Goal: Task Accomplishment & Management: Manage account settings

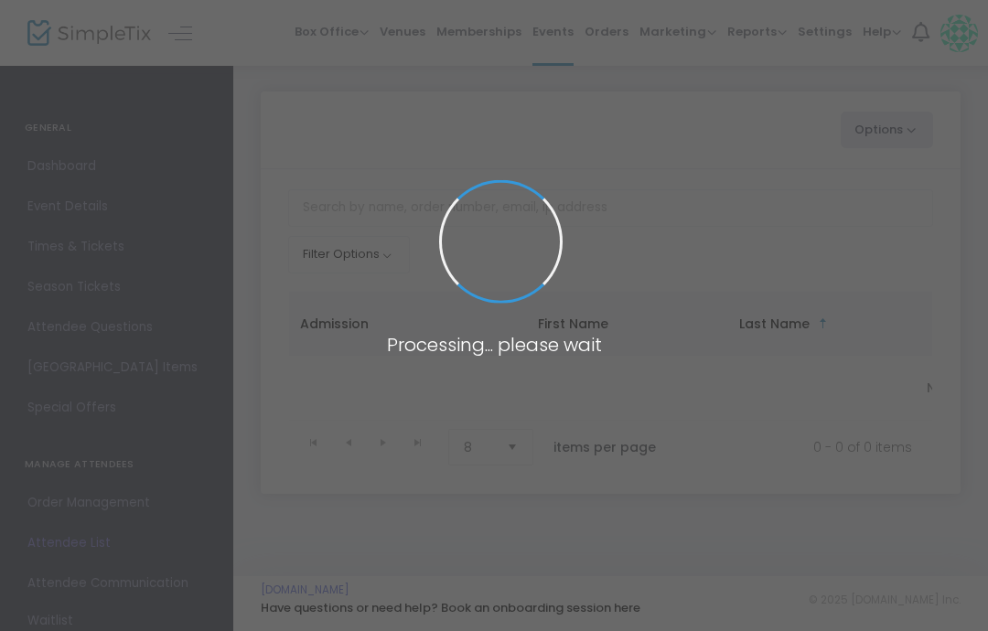
click at [328, 39] on span at bounding box center [494, 315] width 988 height 631
click at [367, 49] on span at bounding box center [494, 315] width 988 height 631
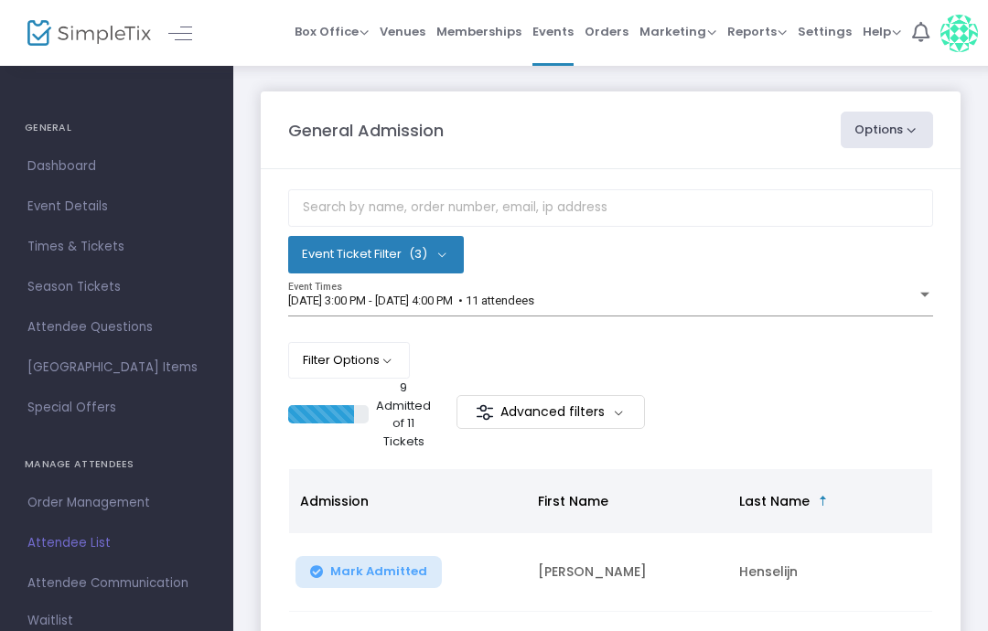
click at [335, 30] on span "Box Office" at bounding box center [332, 31] width 74 height 17
click at [372, 101] on li "Bookings" at bounding box center [360, 98] width 131 height 36
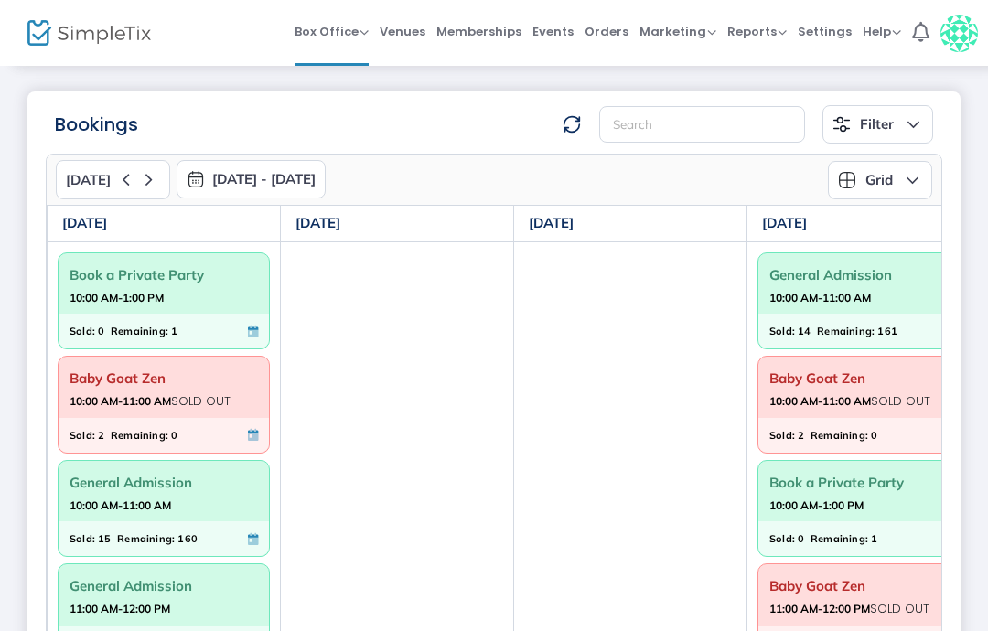
click at [360, 88] on div "Bookings Filter Minimum available capacity Events Book a Private Party Baby Goa…" at bounding box center [494, 454] width 988 height 781
click at [292, 177] on button "[DATE] - [DATE]" at bounding box center [251, 179] width 149 height 38
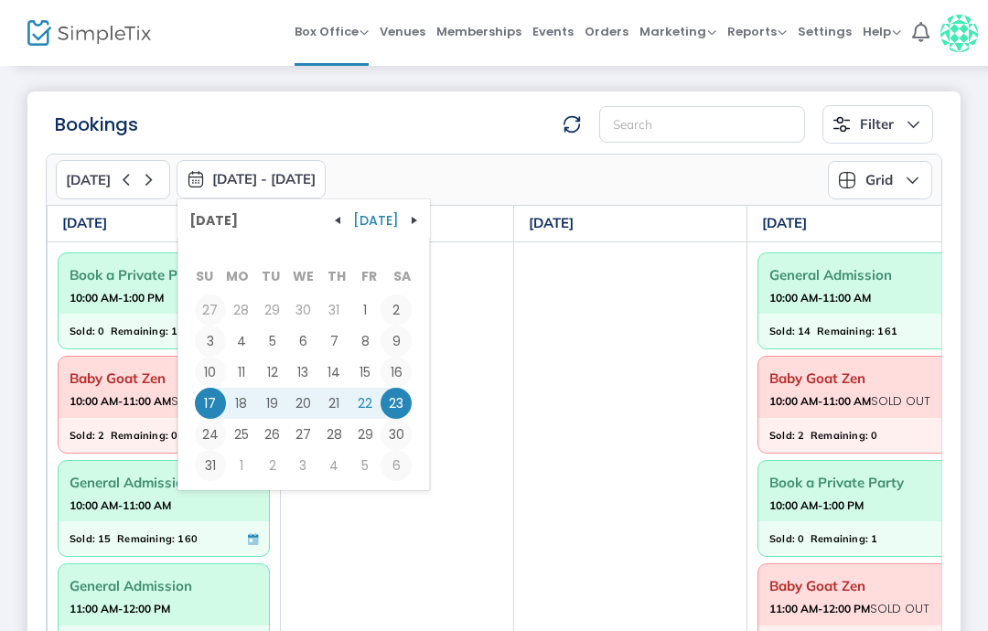
click at [407, 214] on span "button" at bounding box center [414, 220] width 15 height 15
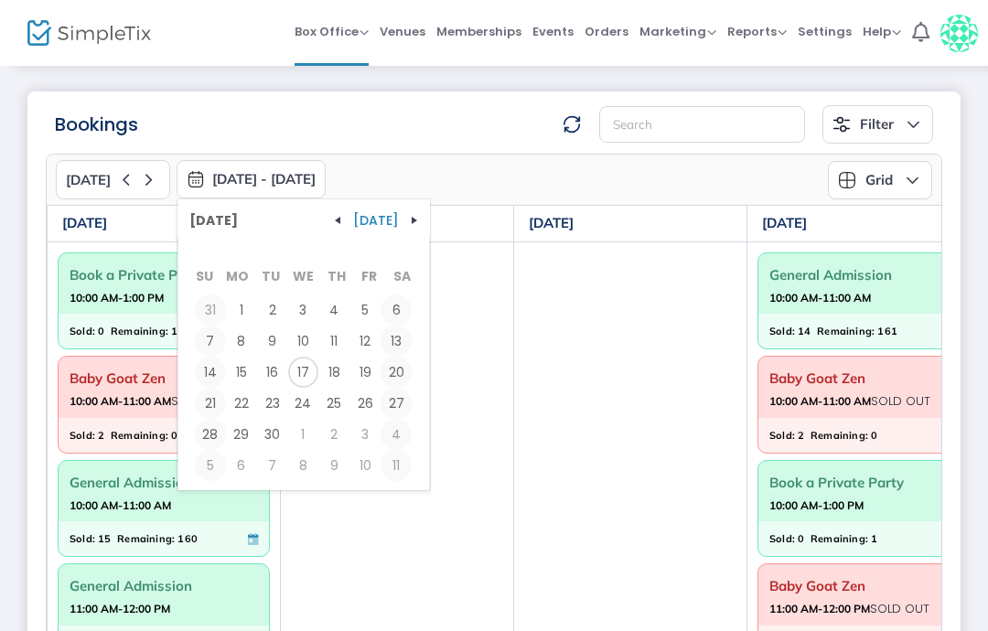
click at [407, 223] on span "button" at bounding box center [414, 220] width 15 height 15
click at [319, 418] on tbody "28 29 30 1 2 3 4 5 6 7 8 9 10 11 12 13 14 15 16 17 18 19 20 21 22 23 24 25 26 2…" at bounding box center [304, 388] width 218 height 187
click at [329, 416] on span "23" at bounding box center [333, 403] width 31 height 31
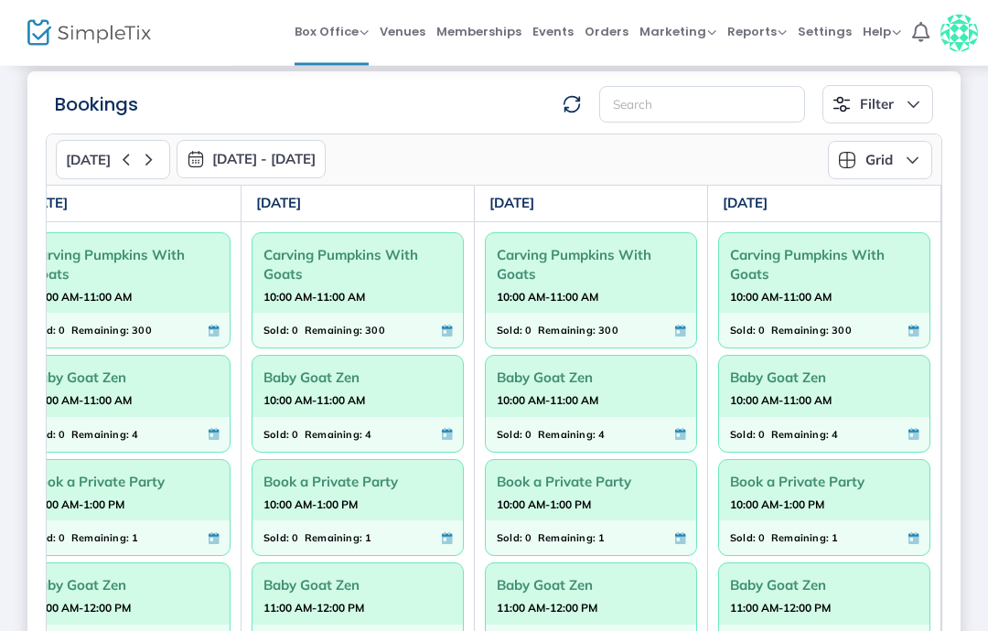
scroll to position [0, 739]
click at [149, 150] on icon at bounding box center [148, 160] width 23 height 23
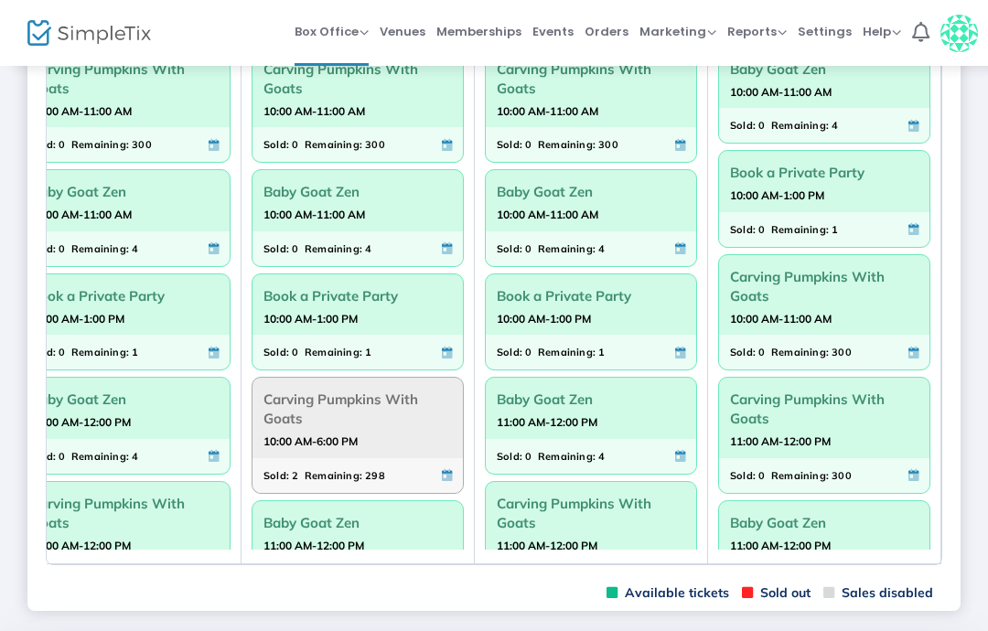
scroll to position [0, 0]
click at [611, 46] on span "Orders" at bounding box center [607, 31] width 44 height 47
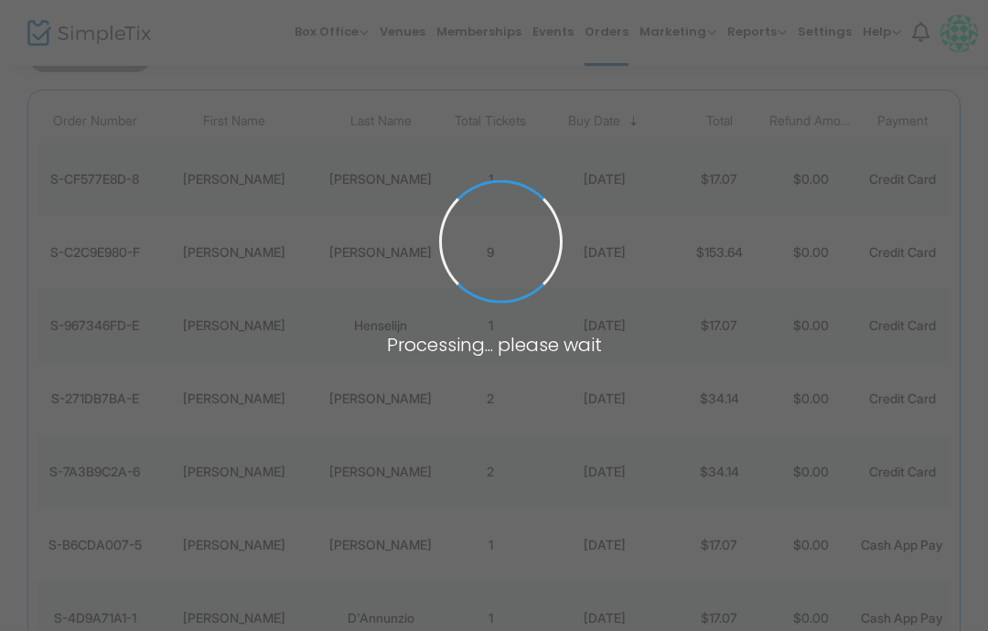
scroll to position [93, 0]
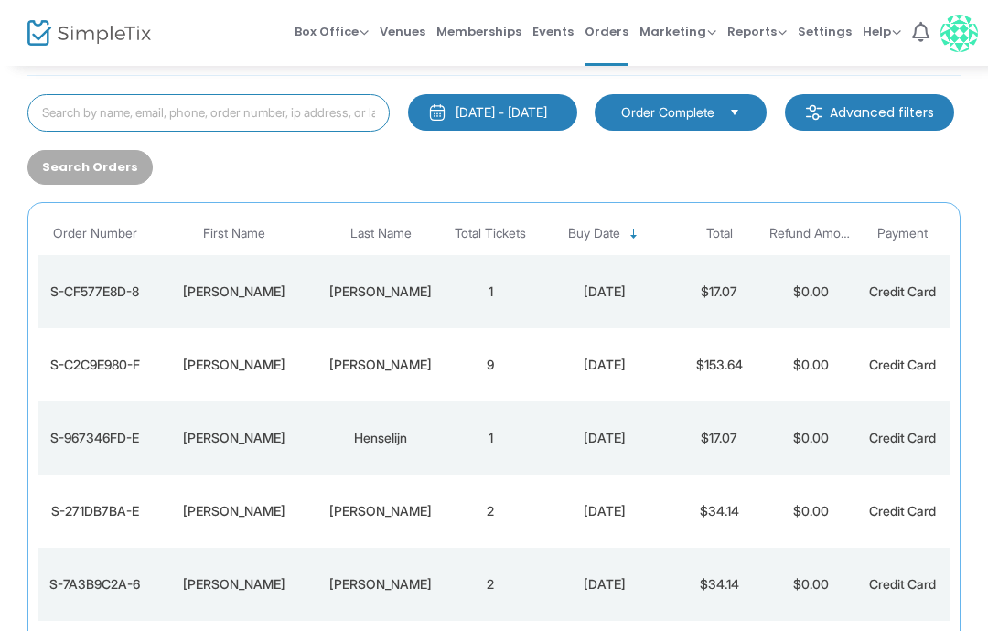
click at [197, 95] on input at bounding box center [208, 113] width 362 height 38
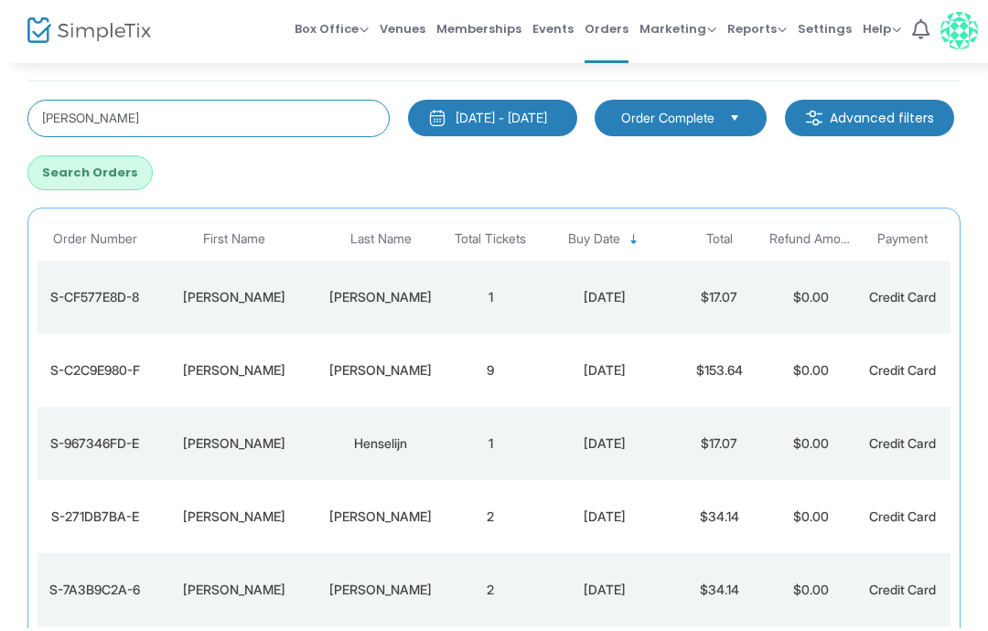
type input "[PERSON_NAME]"
click at [153, 170] on button "Search Orders" at bounding box center [89, 175] width 125 height 35
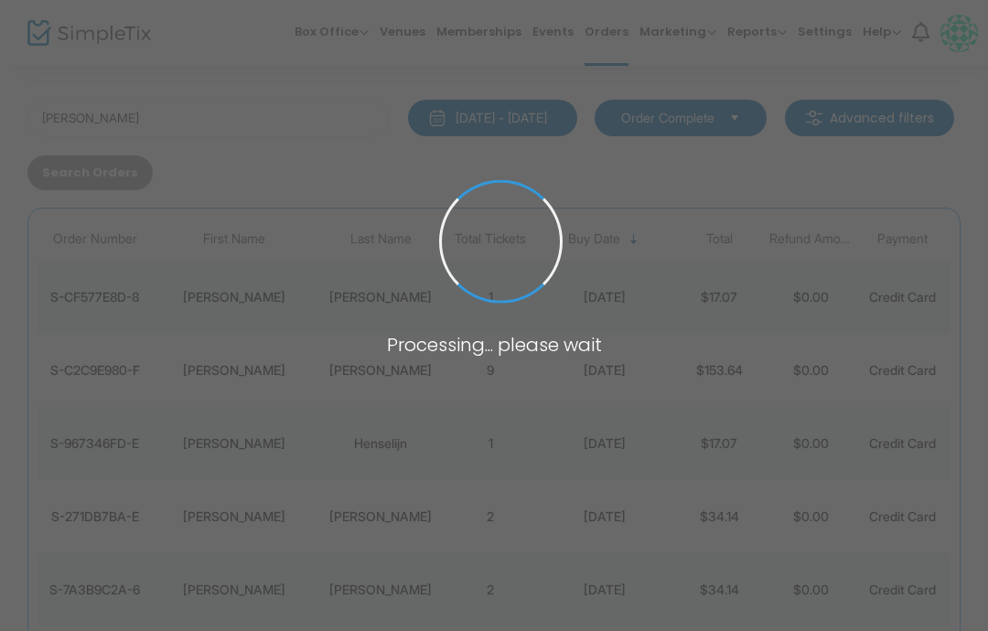
scroll to position [0, 0]
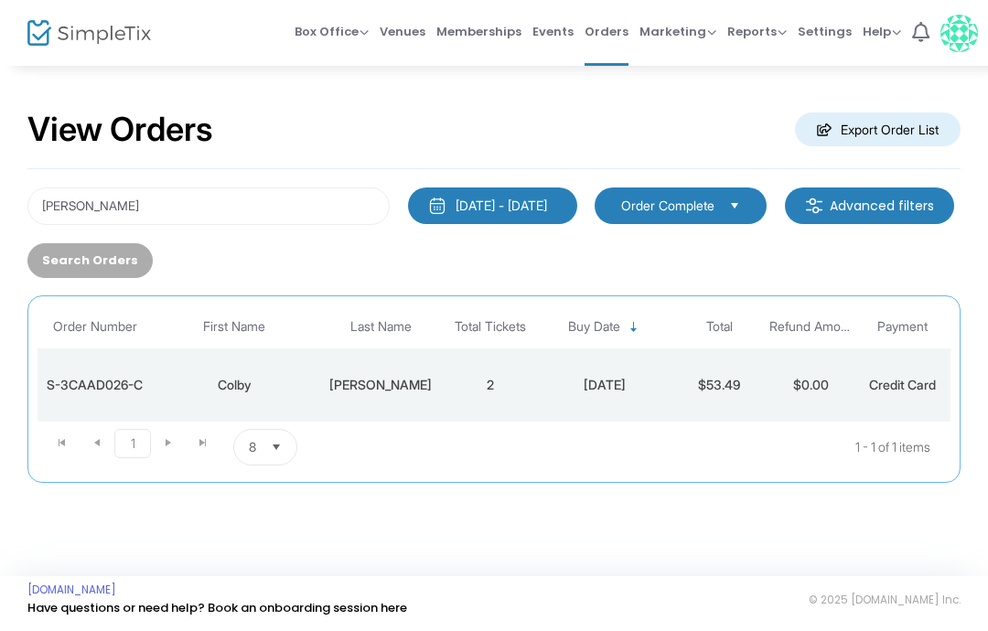
click at [115, 386] on div "S-3CAAD026-C" at bounding box center [94, 385] width 105 height 18
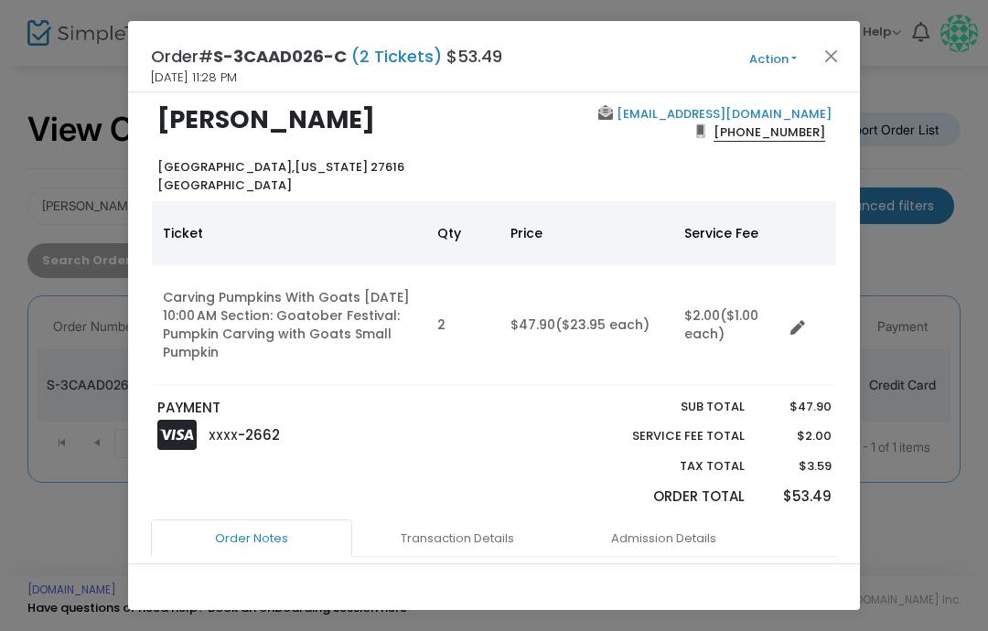
scroll to position [29, 0]
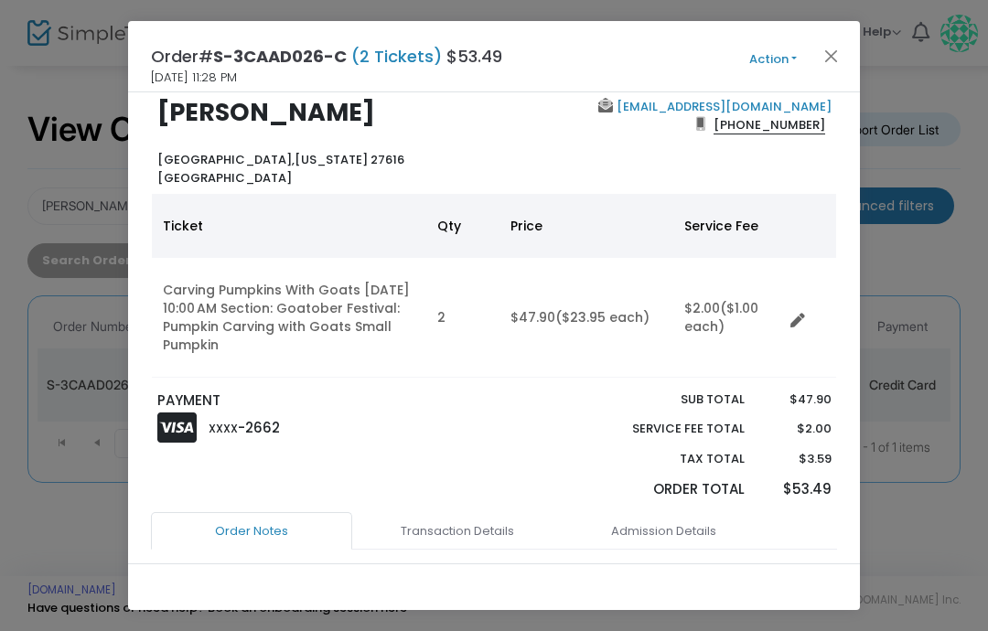
click at [810, 308] on link "Data table" at bounding box center [803, 317] width 18 height 18
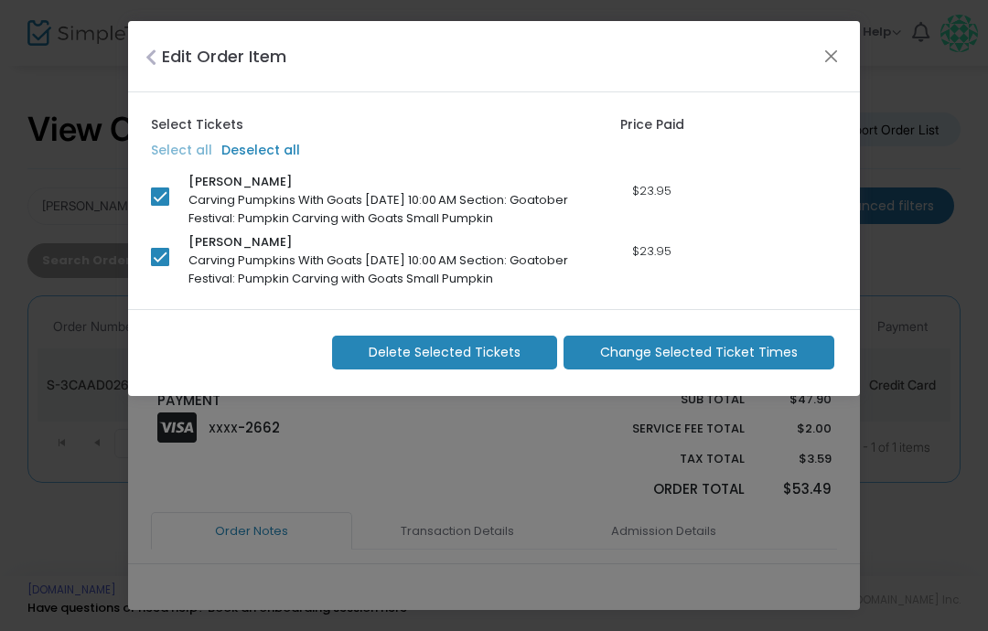
click at [730, 350] on span "Change Selected Ticket Times" at bounding box center [699, 352] width 198 height 19
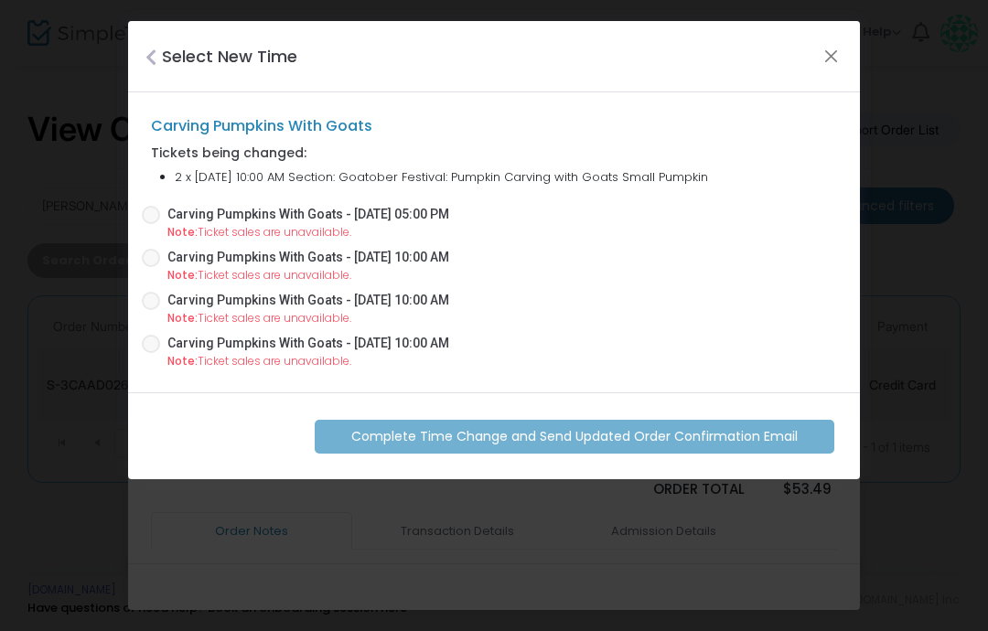
click at [166, 209] on span "Carving Pumpkins With Goats - [DATE] 05:00 PM" at bounding box center [304, 214] width 289 height 19
click at [151, 224] on input "Carving Pumpkins With Goats - [DATE] 05:00 PM" at bounding box center [150, 224] width 1 height 1
radio input "true"
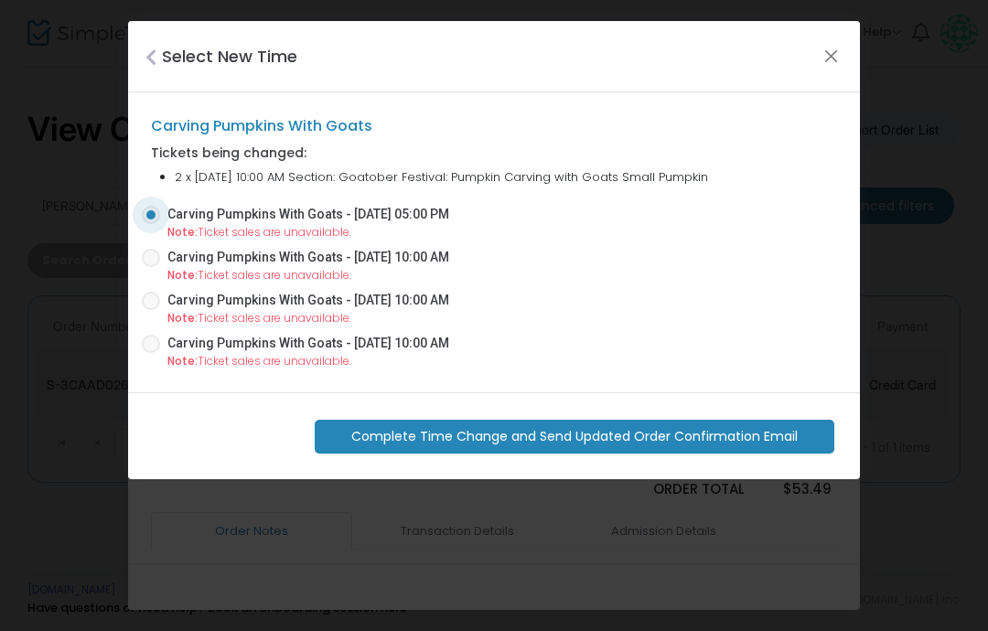
click at [164, 257] on span "Carving Pumpkins With Goats - [DATE] 10:00 AM" at bounding box center [304, 257] width 289 height 19
click at [151, 267] on input "Carving Pumpkins With Goats - [DATE] 10:00 AM" at bounding box center [150, 267] width 1 height 1
radio input "true"
click at [153, 351] on span at bounding box center [151, 344] width 18 height 18
click at [151, 353] on input "Carving Pumpkins With Goats - [DATE] 10:00 AM" at bounding box center [150, 353] width 1 height 1
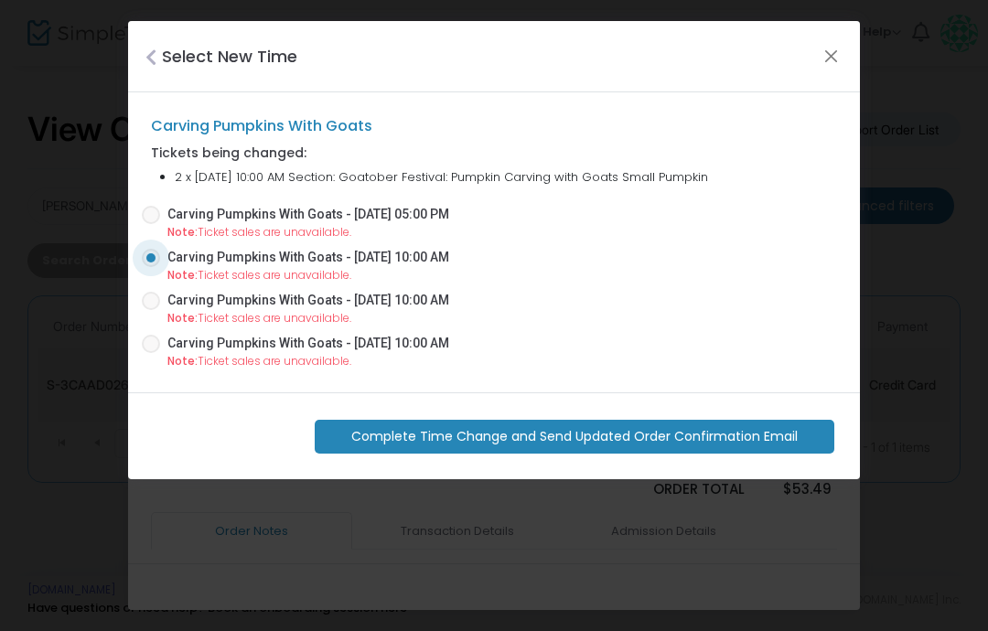
radio input "true"
click at [167, 194] on div "Tickets being changed: 2 x [DATE] 10:00 AM Section: Goatober Festival: Pumpkin …" at bounding box center [494, 171] width 705 height 55
click at [423, 307] on span "Carving Pumpkins With Goats - [DATE] 10:00 AM" at bounding box center [308, 300] width 282 height 19
click at [151, 310] on input "Carving Pumpkins With Goats - [DATE] 10:00 AM" at bounding box center [150, 310] width 1 height 1
radio input "true"
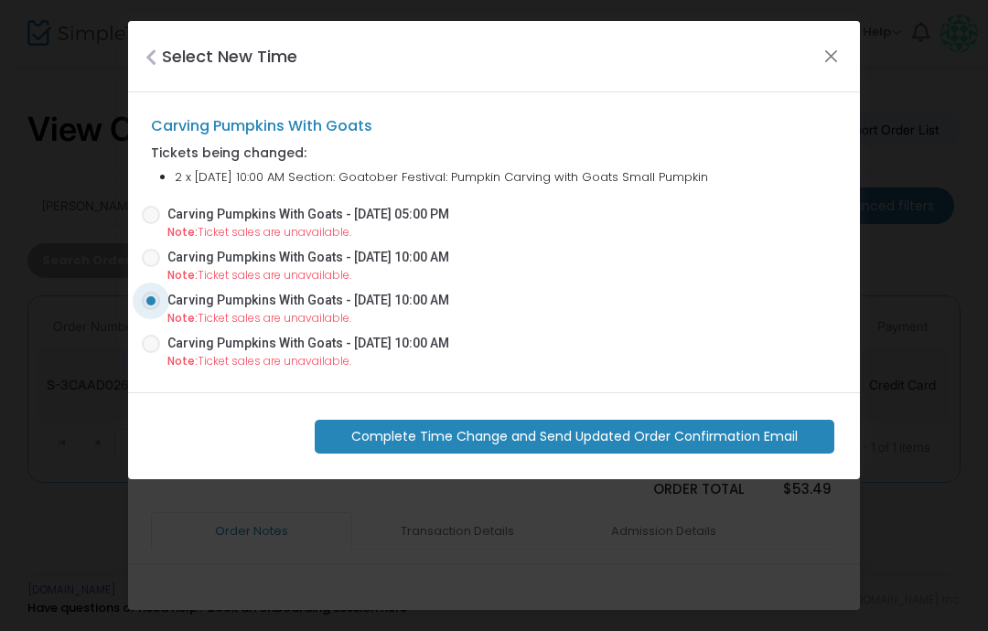
click at [157, 338] on span at bounding box center [151, 344] width 18 height 18
click at [151, 353] on input "Carving Pumpkins With Goats - [DATE] 10:00 AM" at bounding box center [150, 353] width 1 height 1
click at [157, 63] on icon "Close" at bounding box center [151, 58] width 11 height 18
radio input "false"
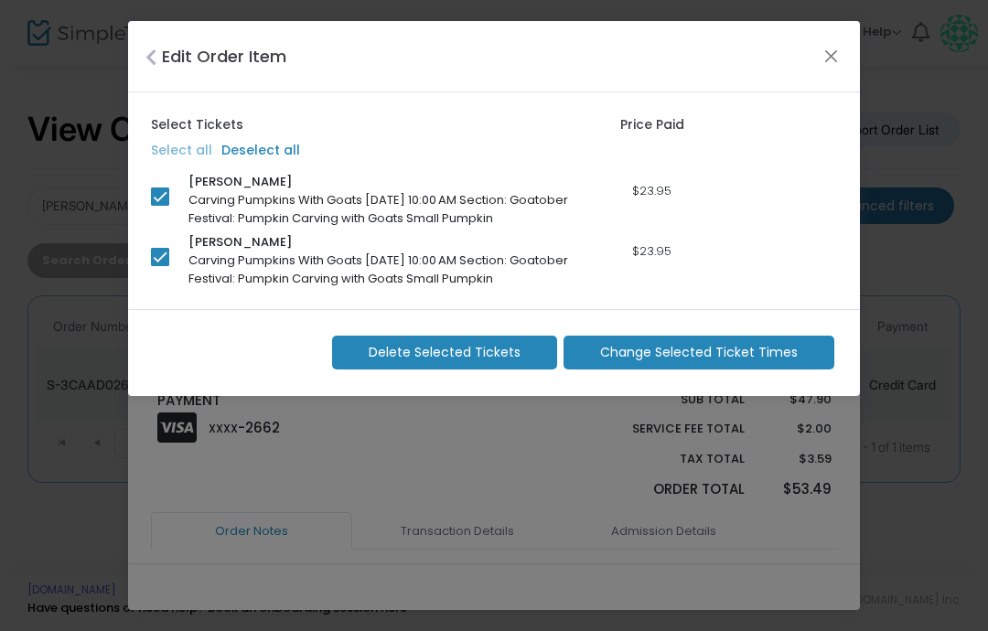
click at [725, 358] on span "Change Selected Ticket Times" at bounding box center [699, 352] width 198 height 19
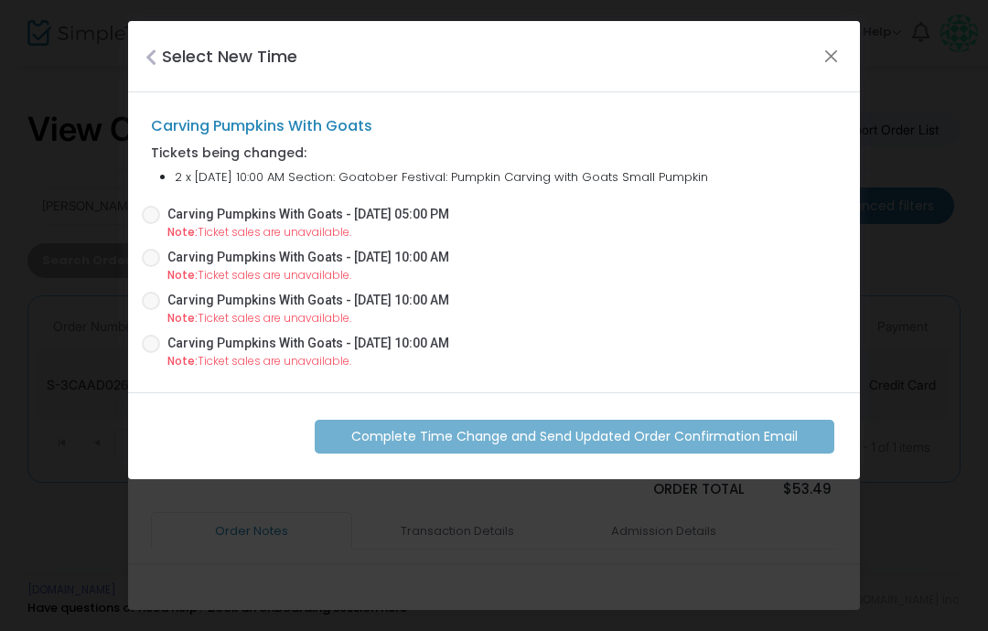
click at [170, 49] on h4 "Select New Time" at bounding box center [229, 56] width 135 height 25
click at [176, 49] on h4 "Select New Time" at bounding box center [229, 56] width 135 height 25
click at [159, 41] on div "Select New Time" at bounding box center [494, 56] width 732 height 71
click at [155, 61] on icon "Close" at bounding box center [151, 58] width 11 height 18
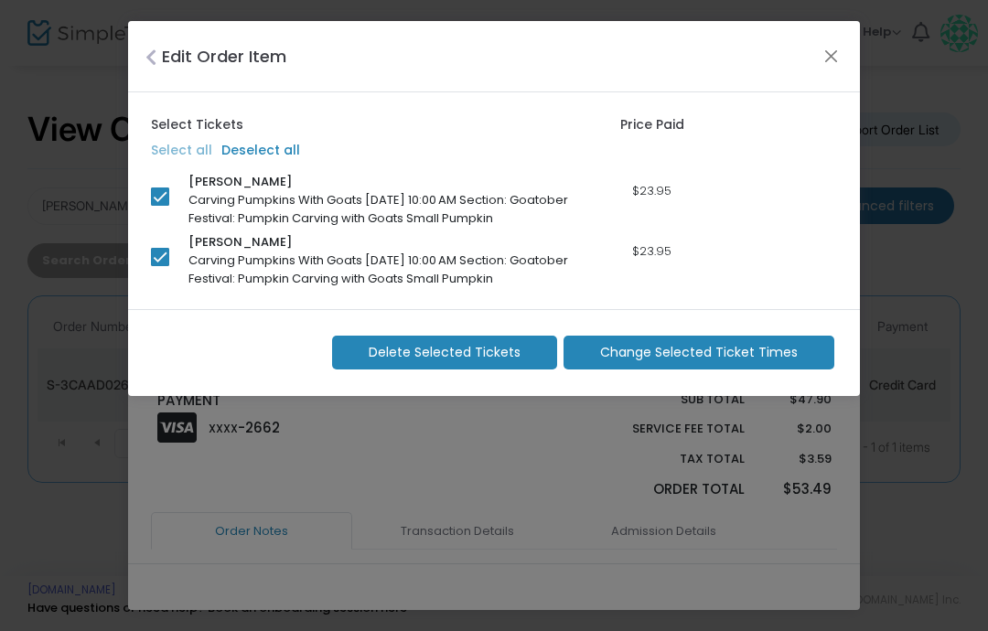
click at [243, 55] on h4 "Edit Order Item" at bounding box center [224, 56] width 124 height 25
